Goal: Information Seeking & Learning: Learn about a topic

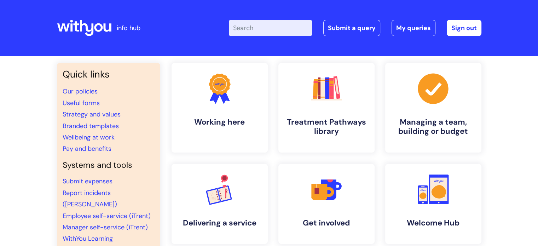
click at [248, 29] on input "Enter your search term here..." at bounding box center [270, 28] width 83 height 16
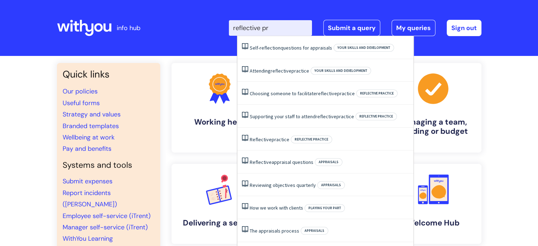
type input "reflective pra"
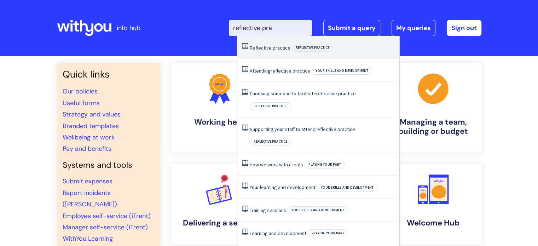
click at [282, 49] on span "practice" at bounding box center [282, 48] width 18 height 6
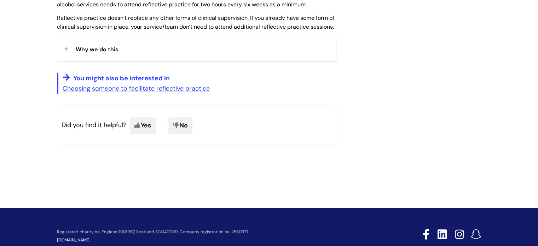
scroll to position [318, 0]
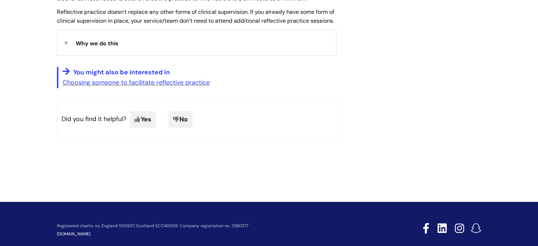
click at [143, 55] on div "Why we do this" at bounding box center [196, 42] width 279 height 25
